Goal: Use online tool/utility: Utilize a website feature to perform a specific function

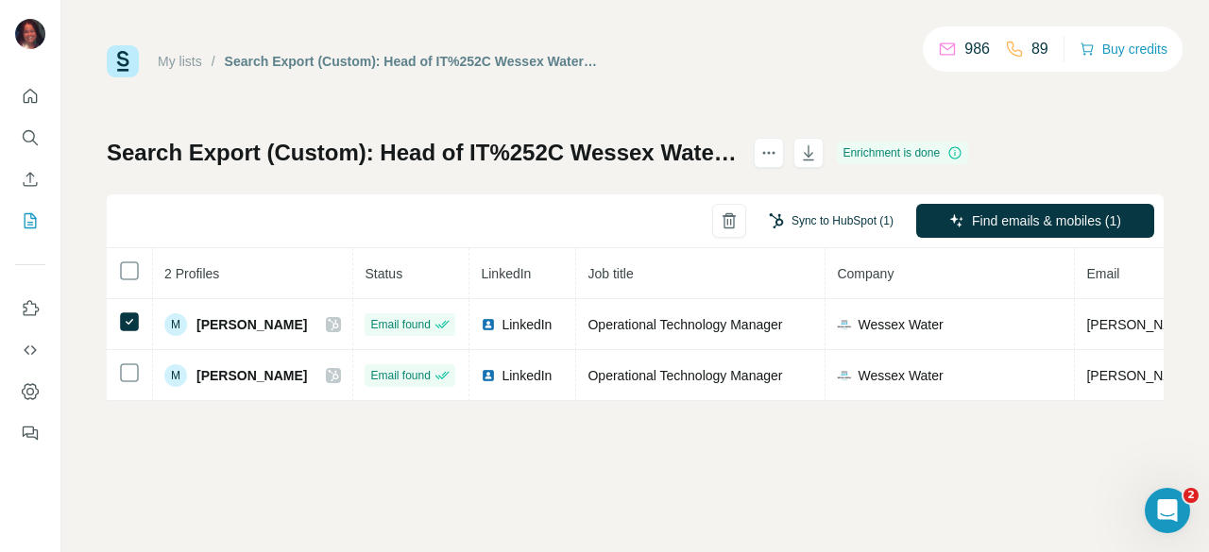
click at [880, 216] on button "Sync to HubSpot (1)" at bounding box center [831, 221] width 151 height 28
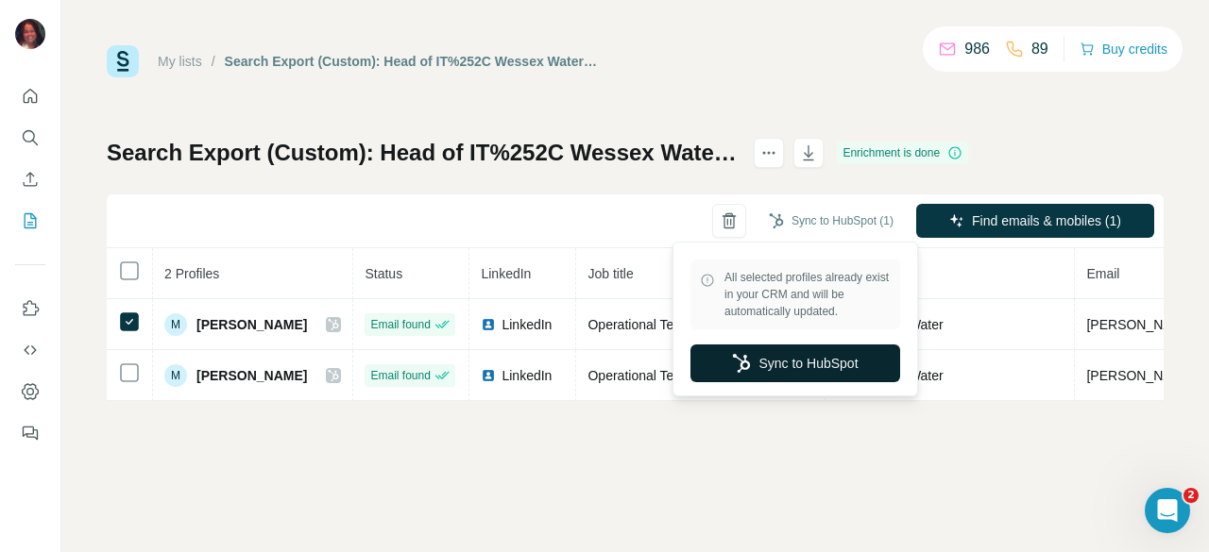
click at [793, 359] on button "Sync to HubSpot" at bounding box center [795, 364] width 210 height 38
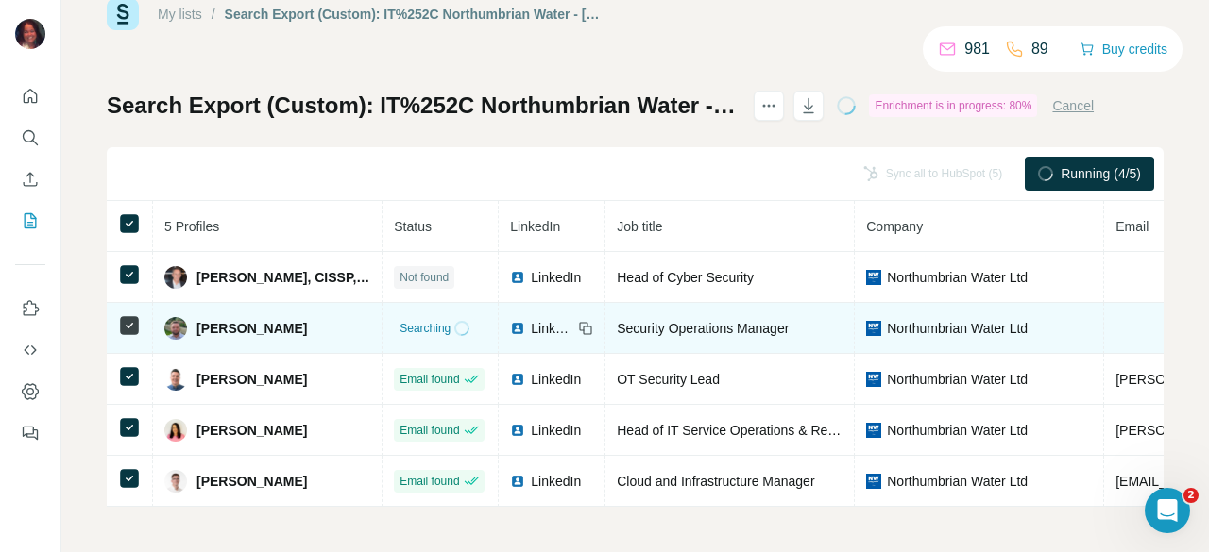
scroll to position [56, 0]
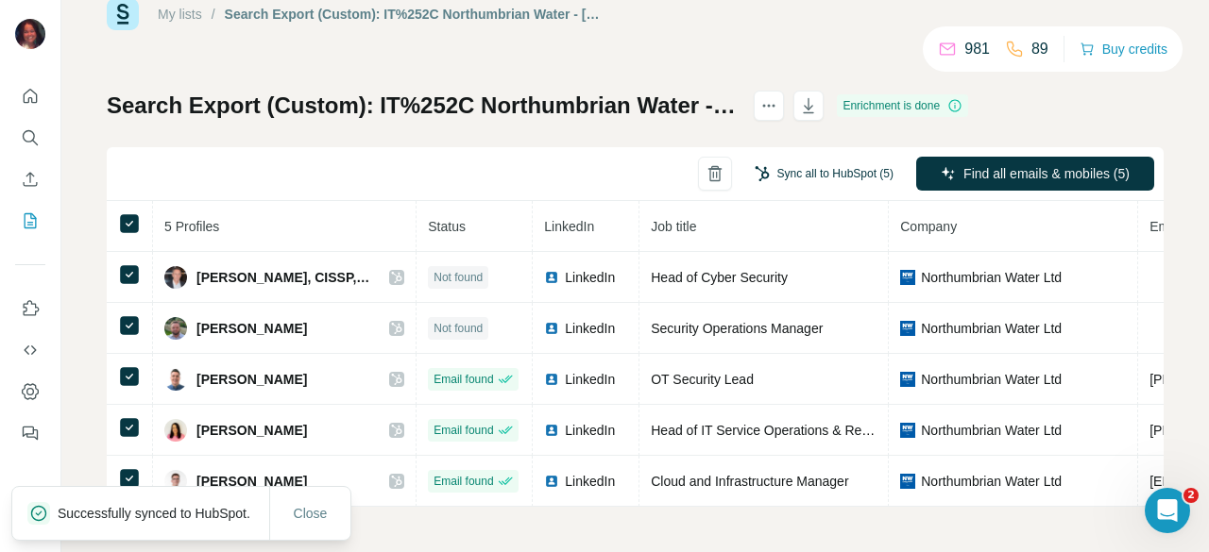
click at [847, 172] on button "Sync all to HubSpot (5)" at bounding box center [823, 174] width 165 height 28
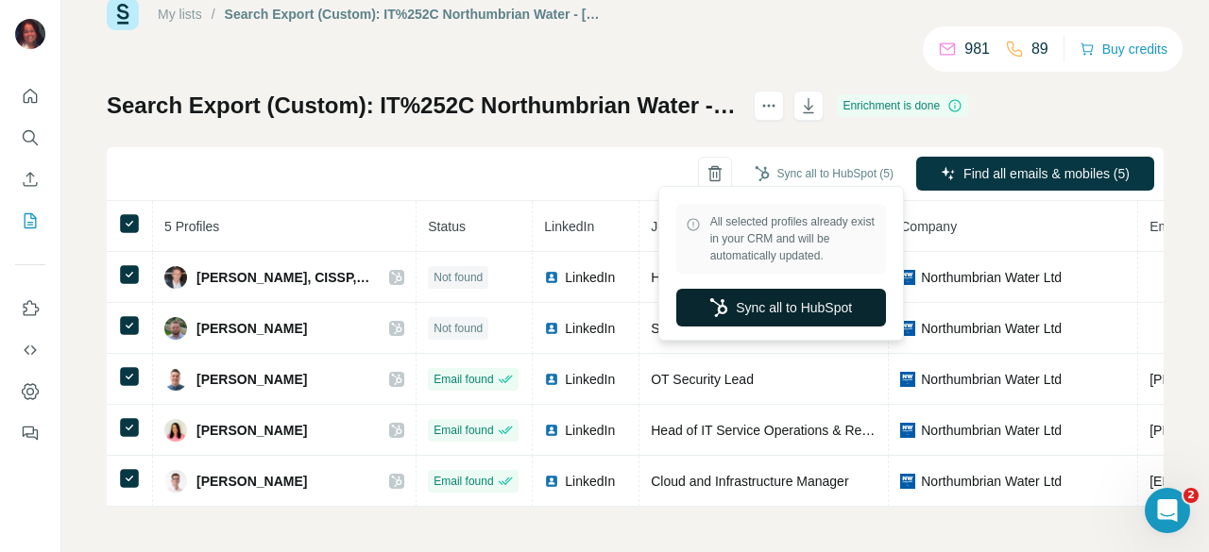
click at [816, 301] on button "Sync all to HubSpot" at bounding box center [781, 308] width 210 height 38
